Goal: Find specific page/section: Find specific page/section

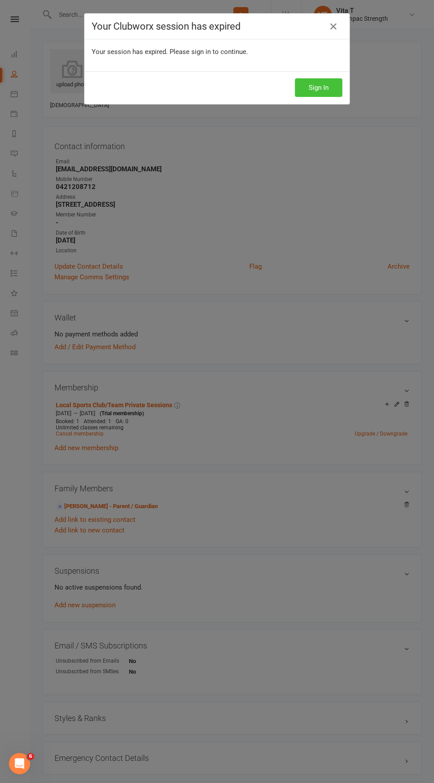
click at [304, 92] on button "Sign In" at bounding box center [318, 87] width 47 height 19
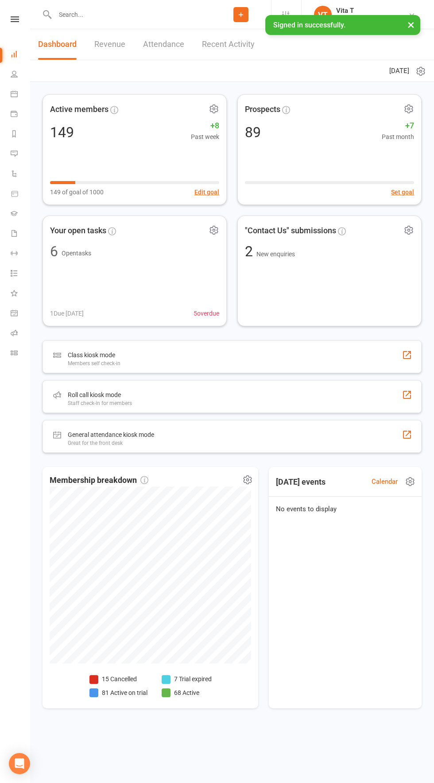
click at [8, 20] on link at bounding box center [14, 19] width 31 height 6
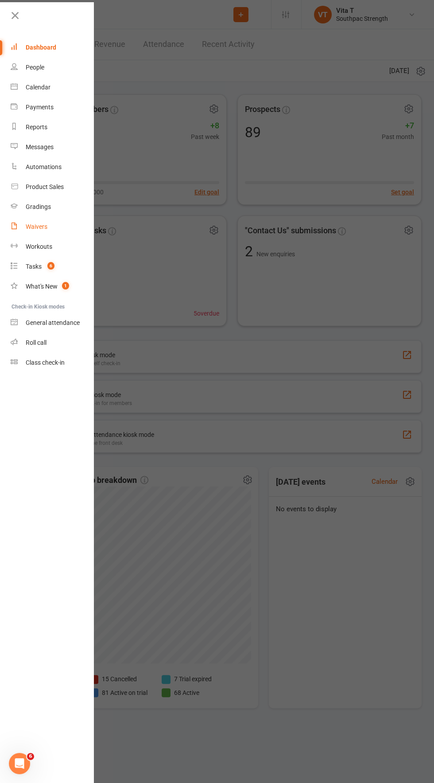
click at [41, 227] on div "Waivers" at bounding box center [37, 226] width 22 height 7
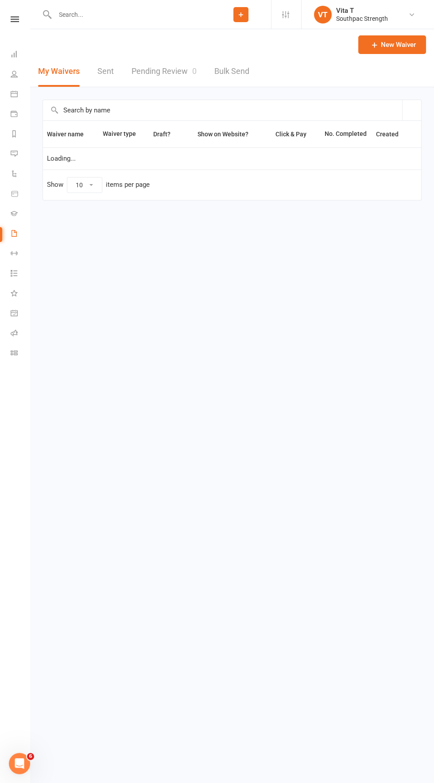
select select "100"
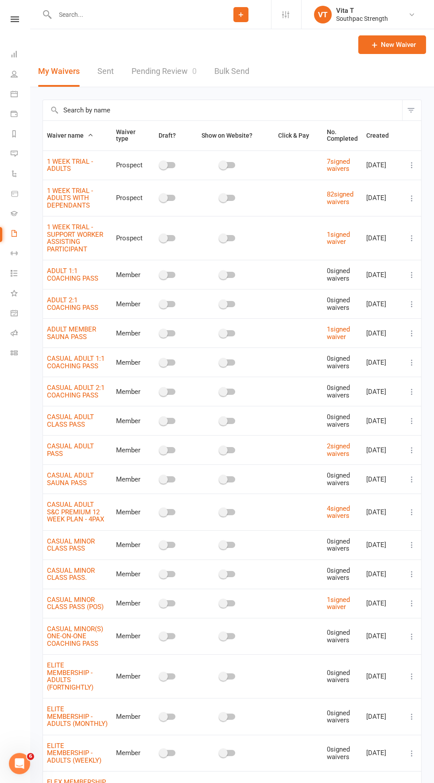
click at [410, 195] on icon at bounding box center [411, 198] width 9 height 9
click at [390, 244] on link "Copy external link to clipboard" at bounding box center [364, 250] width 104 height 18
